Goal: Navigation & Orientation: Find specific page/section

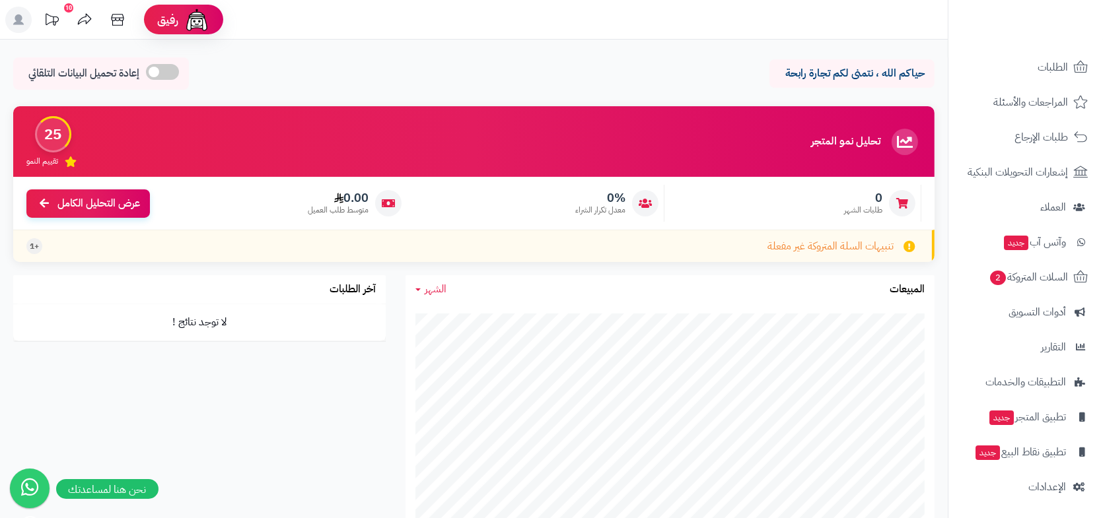
scroll to position [66, 0]
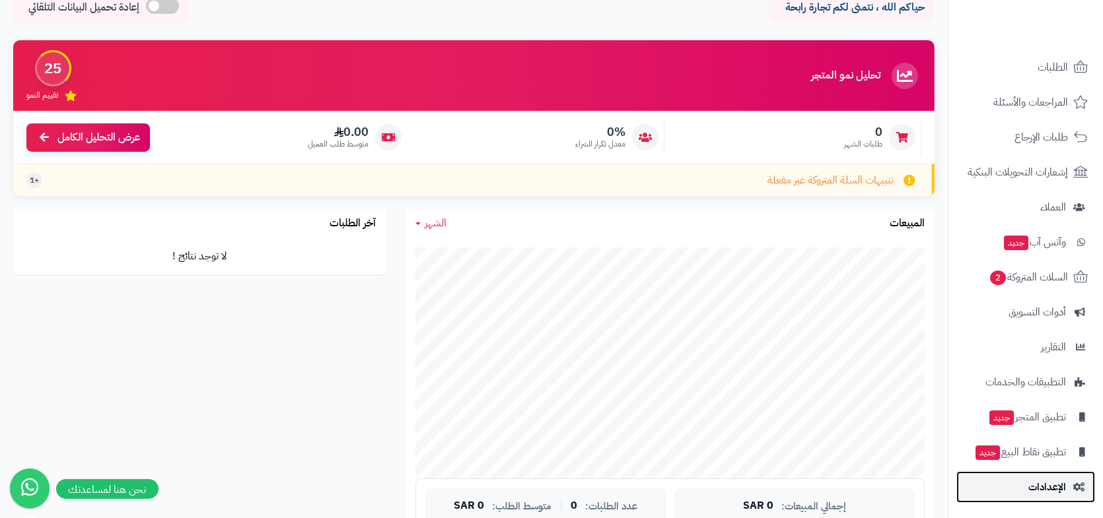
click at [1035, 497] on link "الإعدادات" at bounding box center [1025, 487] width 139 height 32
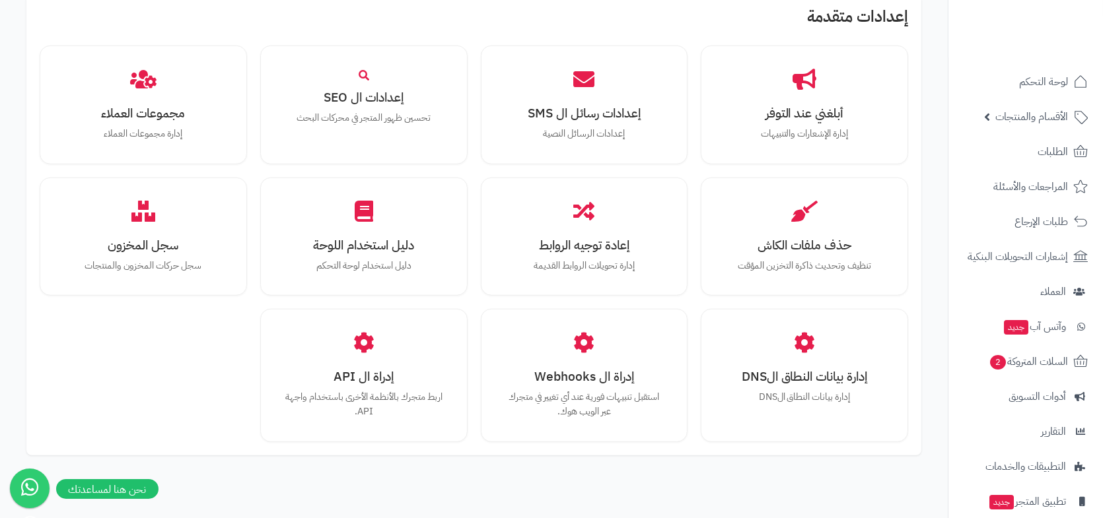
scroll to position [1123, 0]
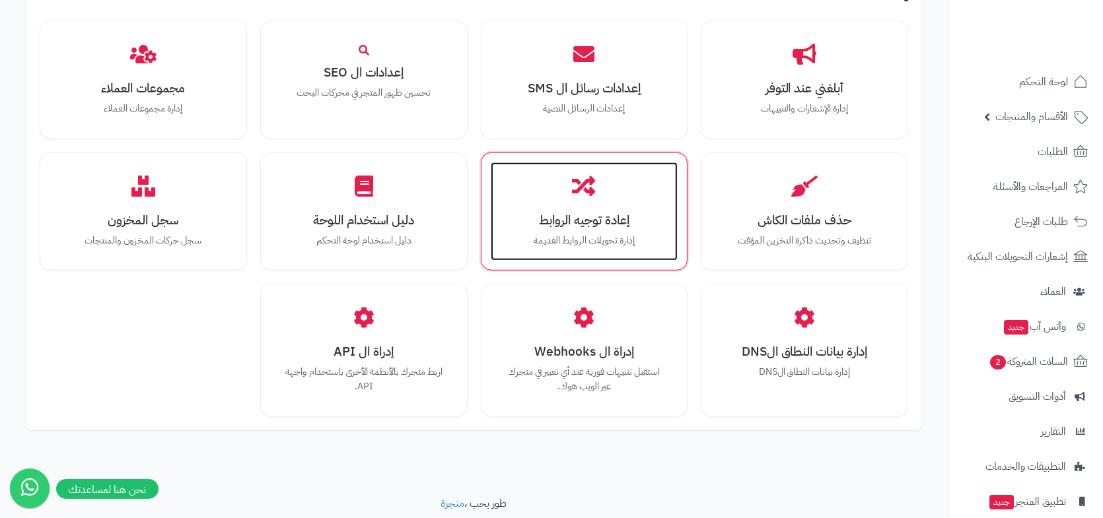
click at [600, 213] on h3 "إعادة توجيه الروابط" at bounding box center [584, 220] width 161 height 14
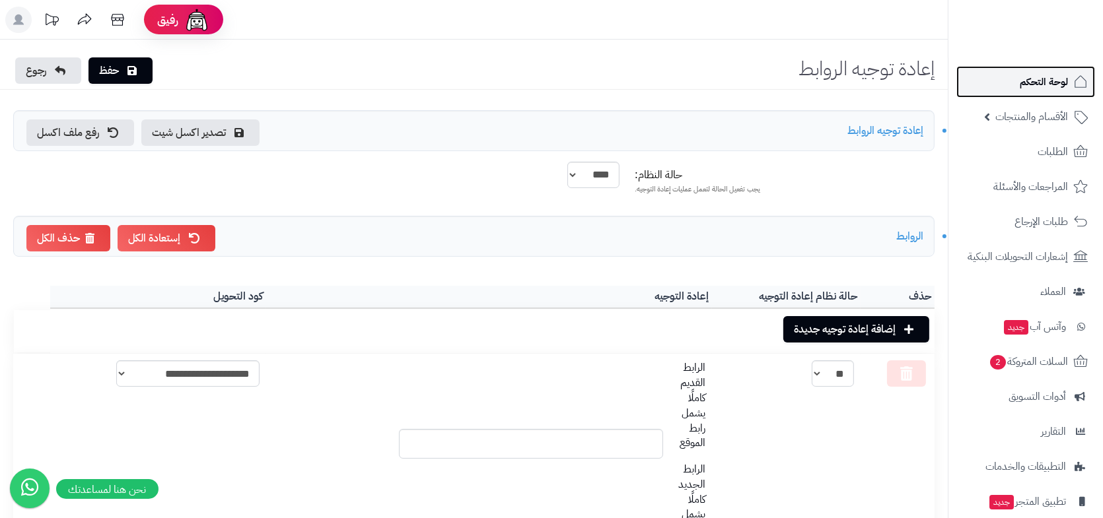
click at [1047, 82] on span "لوحة التحكم" at bounding box center [1044, 82] width 48 height 18
